Goal: Information Seeking & Learning: Learn about a topic

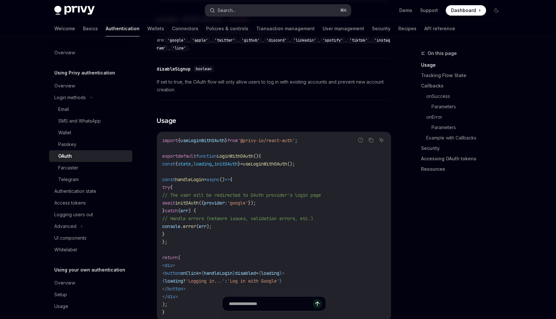
click at [252, 8] on button "Search... ⌘ K" at bounding box center [278, 11] width 146 height 12
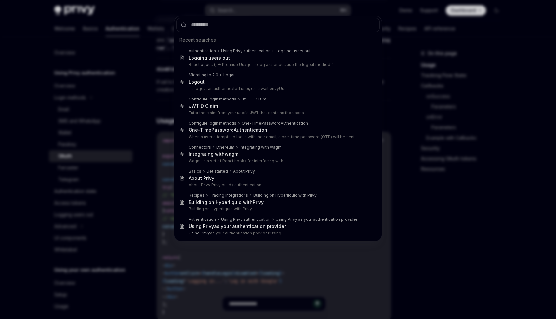
click at [452, 37] on div "Recent searches Authentication Using Privy authentication Logging users out Log…" at bounding box center [278, 159] width 556 height 319
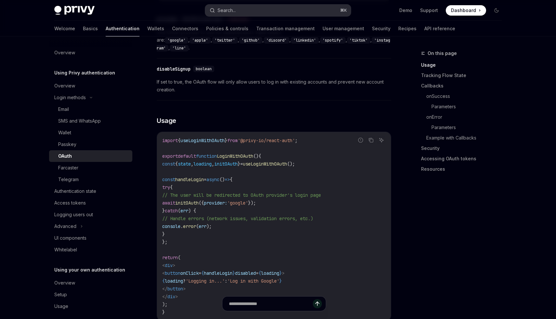
click at [289, 9] on button "Search... ⌘ K" at bounding box center [278, 11] width 146 height 12
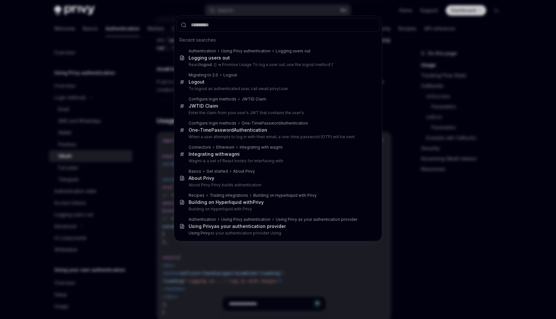
type input "**********"
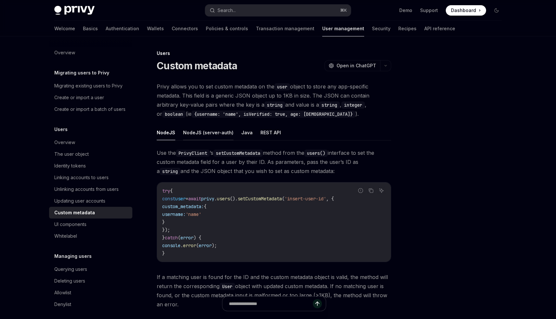
click at [206, 126] on button "NodeJS (server-auth)" at bounding box center [208, 132] width 50 height 15
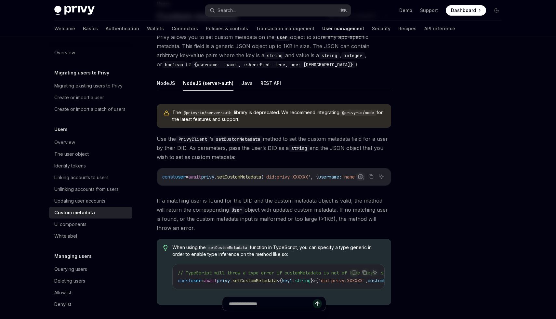
scroll to position [42, 0]
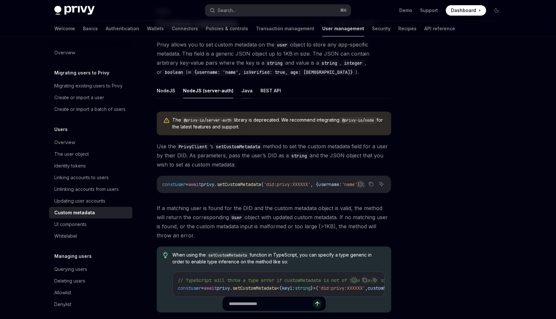
click at [241, 92] on button "Java" at bounding box center [246, 90] width 11 height 15
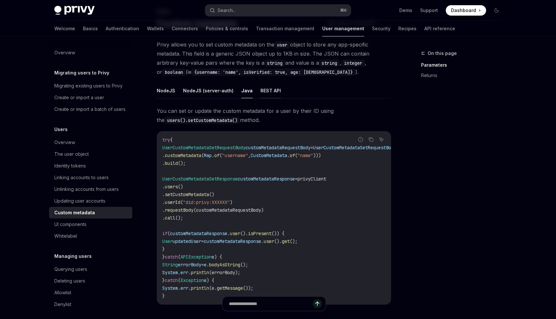
click at [267, 94] on button "REST API" at bounding box center [270, 90] width 20 height 15
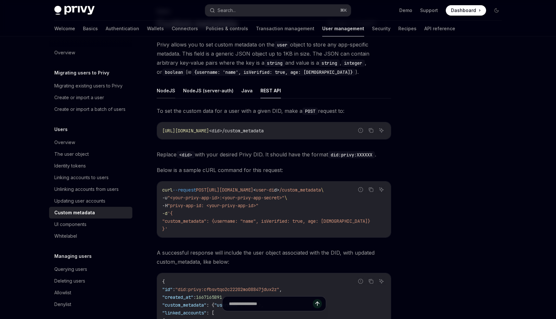
click at [167, 93] on button "NodeJS" at bounding box center [166, 90] width 19 height 15
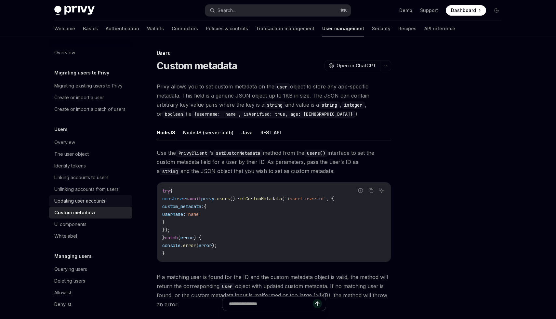
click at [96, 199] on div "Updating user accounts" at bounding box center [79, 201] width 51 height 8
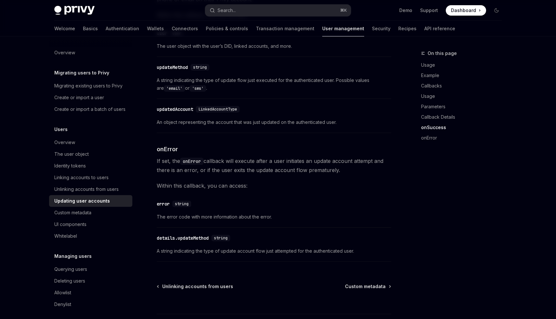
scroll to position [903, 0]
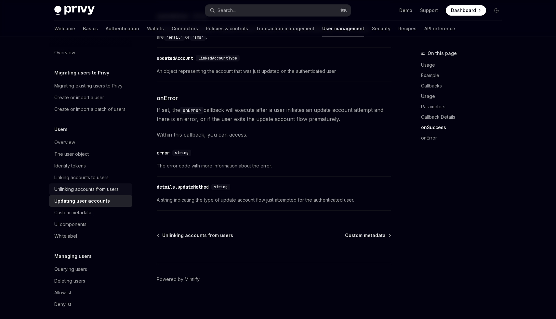
click at [113, 189] on div "Unlinking accounts from users" at bounding box center [86, 189] width 64 height 8
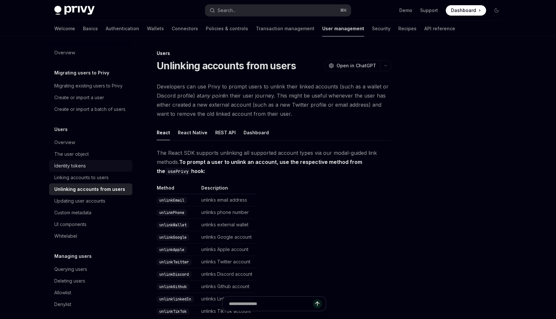
click at [105, 166] on div "Identity tokens" at bounding box center [91, 166] width 74 height 8
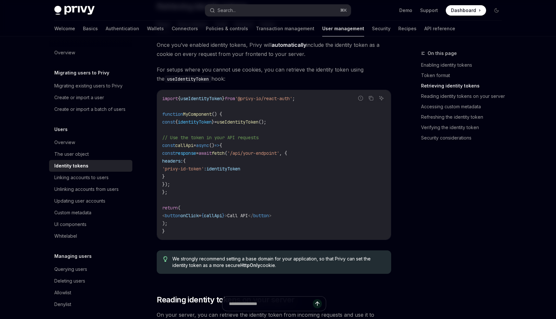
scroll to position [606, 0]
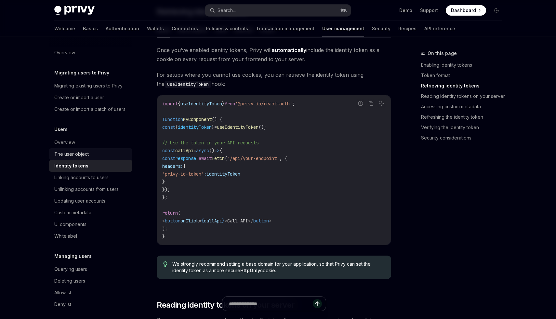
click at [66, 156] on div "The user object" at bounding box center [71, 154] width 34 height 8
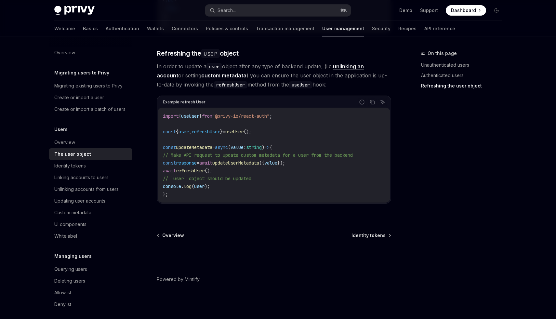
scroll to position [858, 0]
click at [94, 212] on div "Custom metadata" at bounding box center [91, 213] width 74 height 8
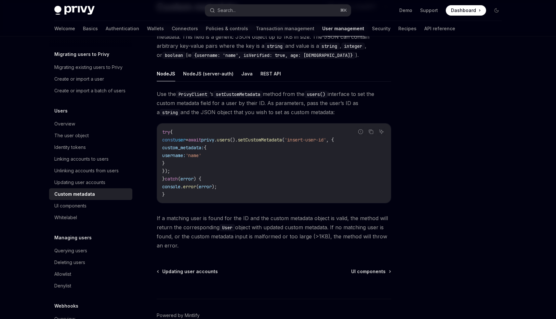
scroll to position [57, 0]
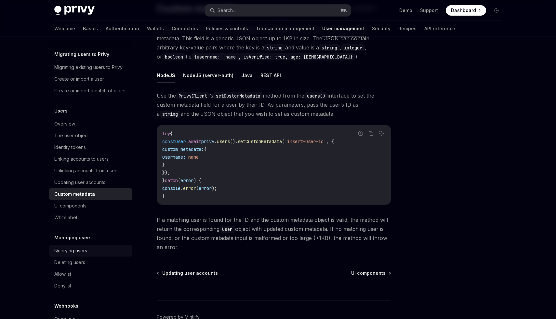
click at [74, 251] on div "Querying users" at bounding box center [70, 251] width 33 height 8
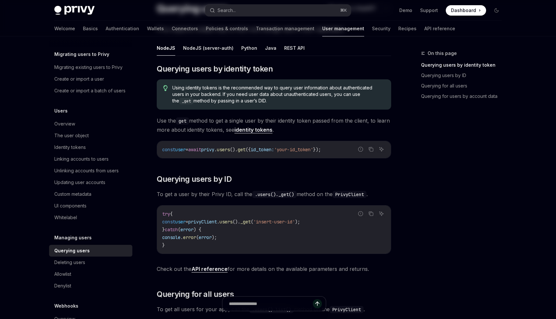
click at [74, 251] on div "Querying users" at bounding box center [71, 251] width 35 height 8
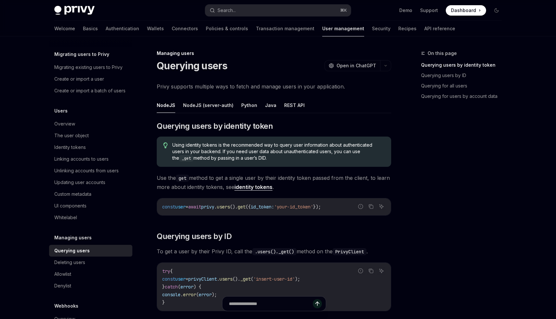
type textarea "*"
